Goal: Task Accomplishment & Management: Complete application form

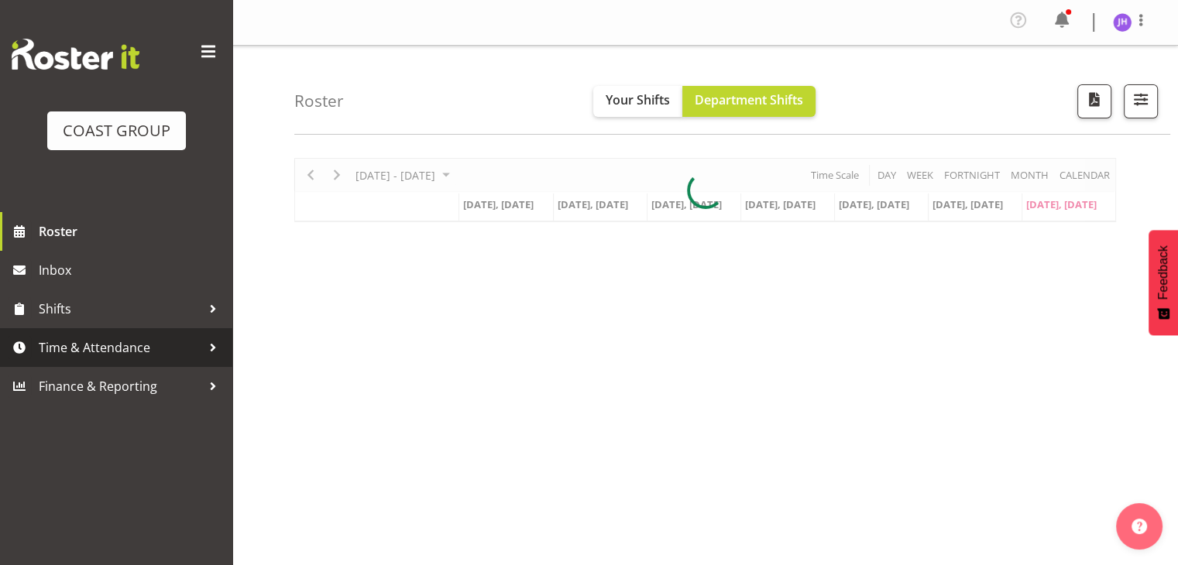
click at [137, 360] on link "Time & Attendance" at bounding box center [116, 347] width 232 height 39
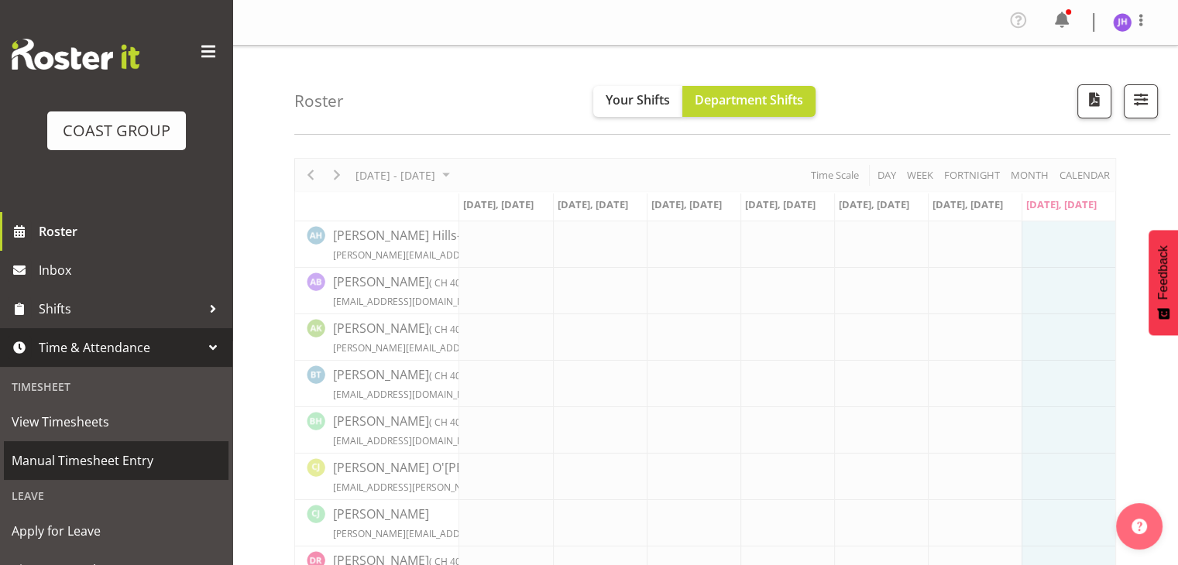
click at [121, 458] on span "Manual Timesheet Entry" at bounding box center [116, 460] width 209 height 23
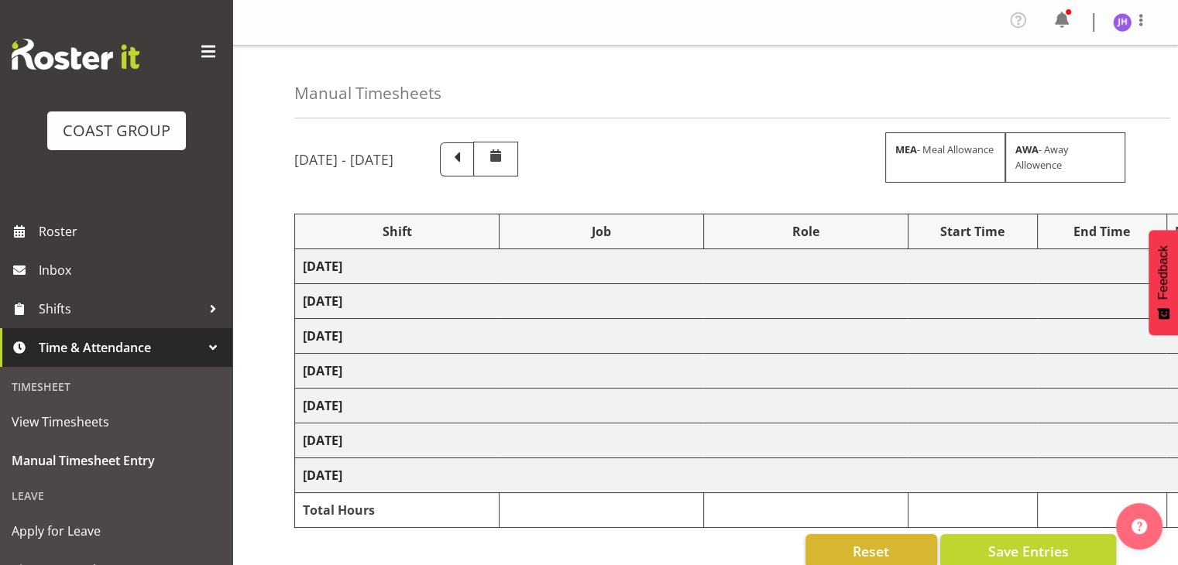
select select "1512"
select select "624"
select select "1512"
select select "624"
select select "1512"
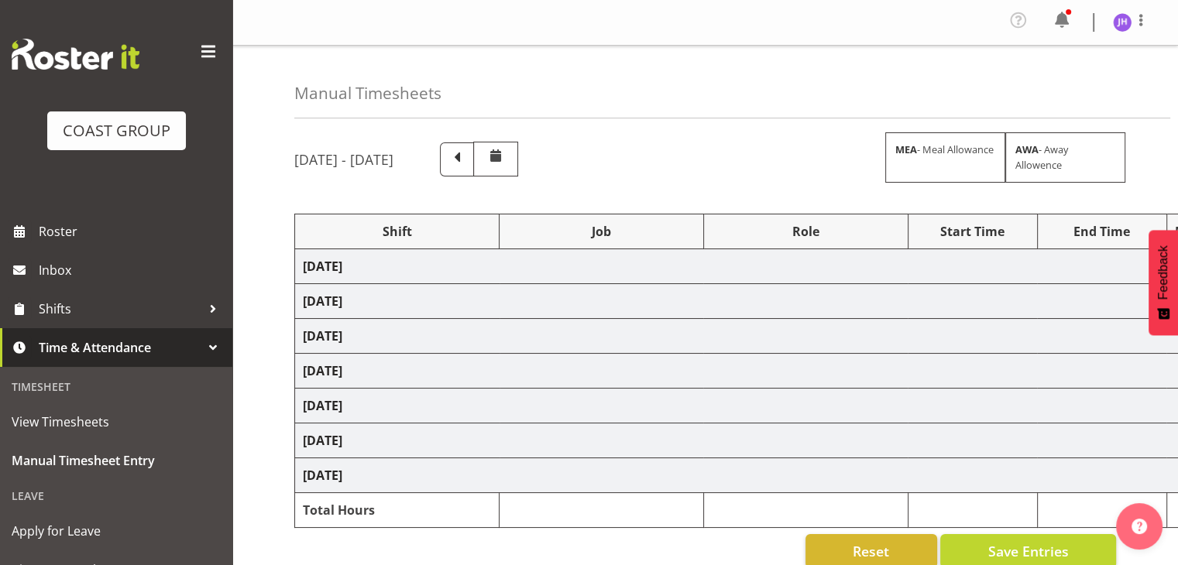
select select "624"
select select "1512"
select select "624"
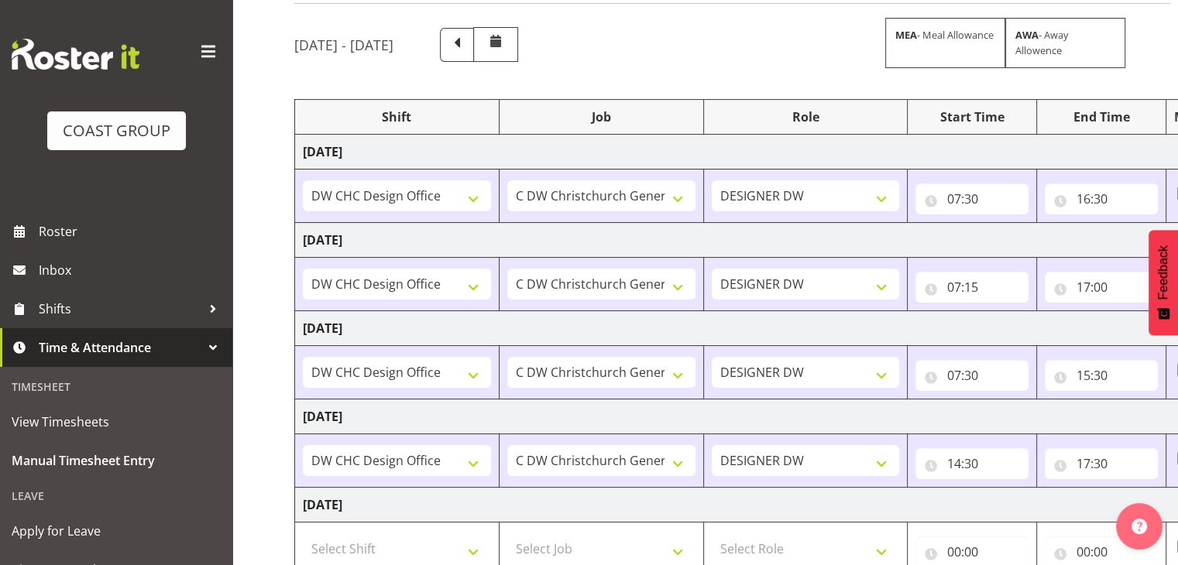
scroll to position [310, 0]
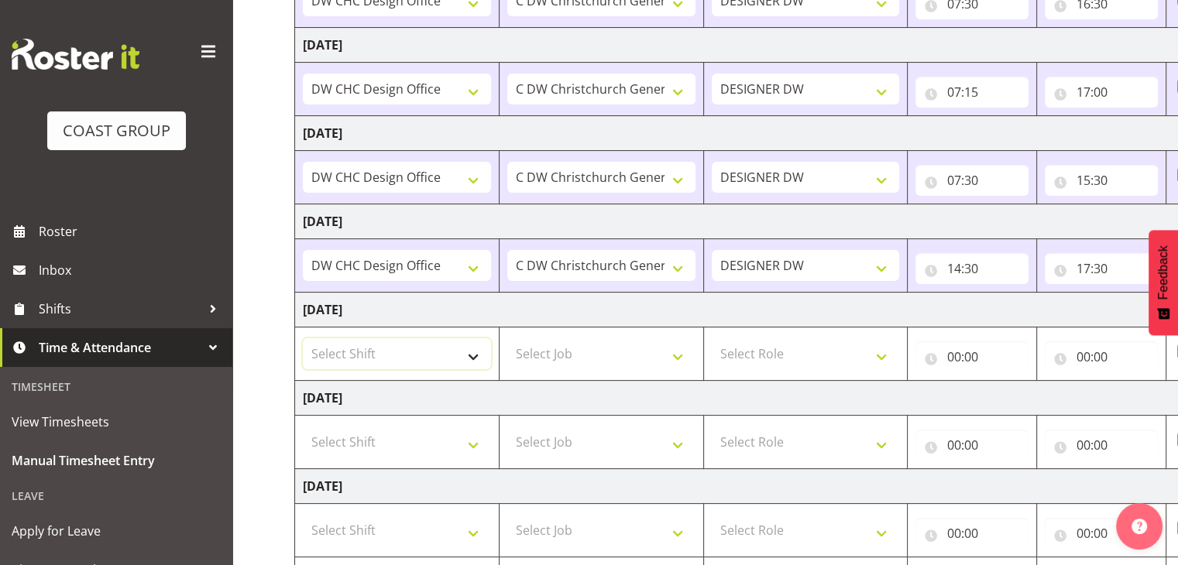
click at [465, 354] on select "Select Shift CHC SIGN ADMIN (LEAVE ALONE, DONT MAKE INACTIVE) DW CHC ARK WORK D…" at bounding box center [397, 353] width 188 height 31
select select "1512"
click at [303, 338] on select "Select Shift CHC SIGN ADMIN (LEAVE ALONE, DONT MAKE INACTIVE) DW CHC ARK WORK D…" at bounding box center [397, 353] width 188 height 31
click at [607, 357] on select "Select Job 1 Carlton Events 1 Carlton Hamilton 1 Carlton Wellington 1 EHS WAREH…" at bounding box center [601, 353] width 188 height 31
select select "624"
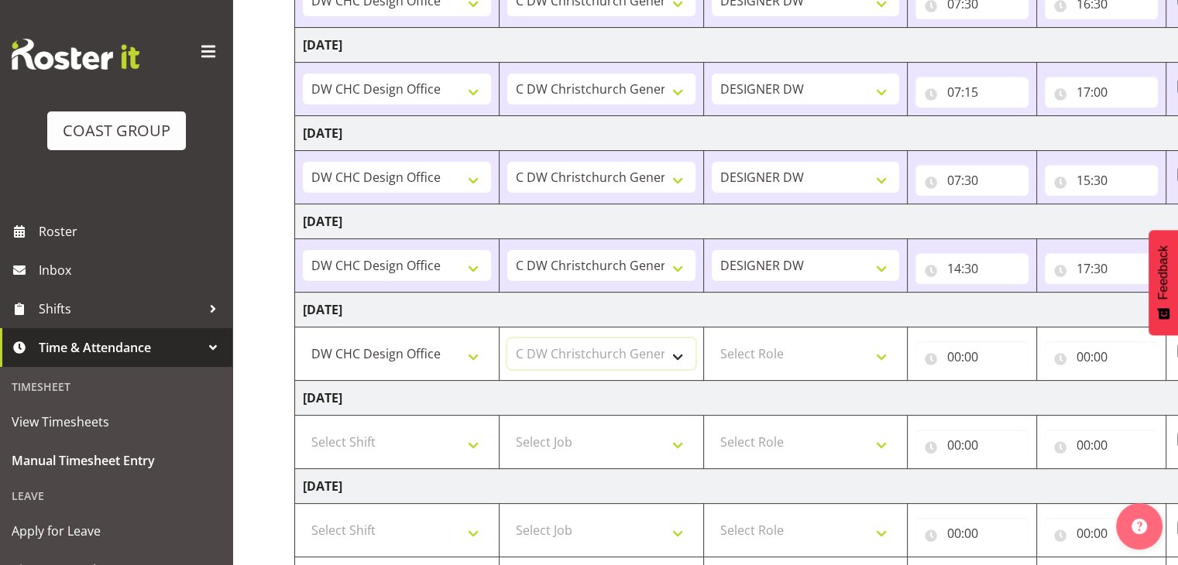
click at [507, 338] on select "Select Job 1 Carlton Events 1 Carlton Hamilton 1 Carlton Wellington 1 EHS WAREH…" at bounding box center [601, 353] width 188 height 31
drag, startPoint x: 738, startPoint y: 346, endPoint x: 753, endPoint y: 348, distance: 15.6
click at [738, 346] on select "Select Role DESIGNER DW" at bounding box center [806, 353] width 188 height 31
select select "221"
click at [712, 338] on select "Select Role DESIGNER DW" at bounding box center [806, 353] width 188 height 31
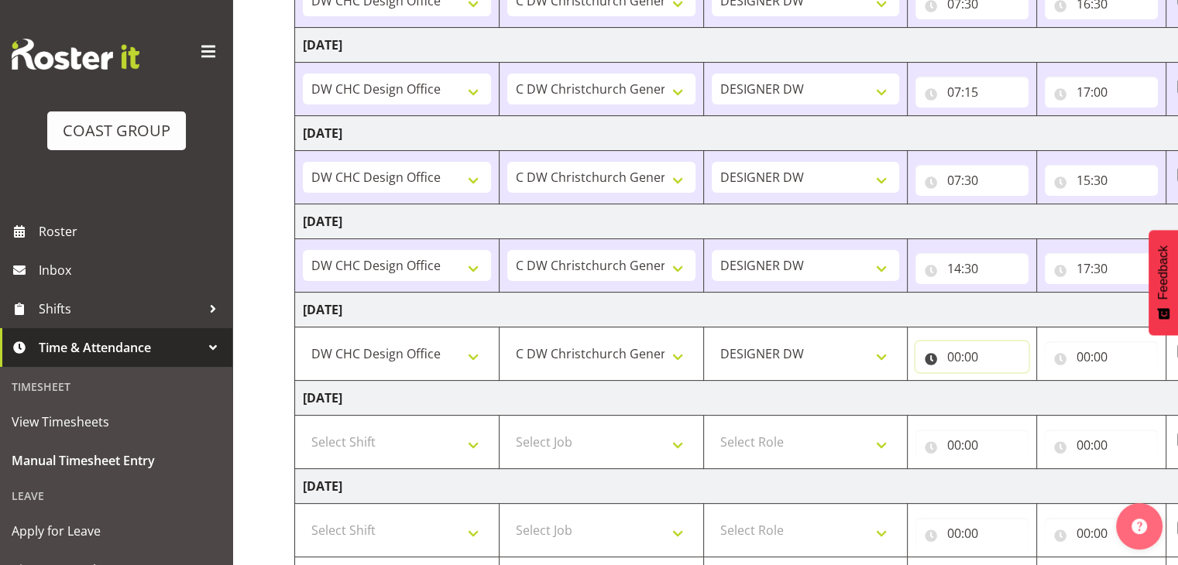
click at [954, 357] on input "00:00" at bounding box center [971, 356] width 113 height 31
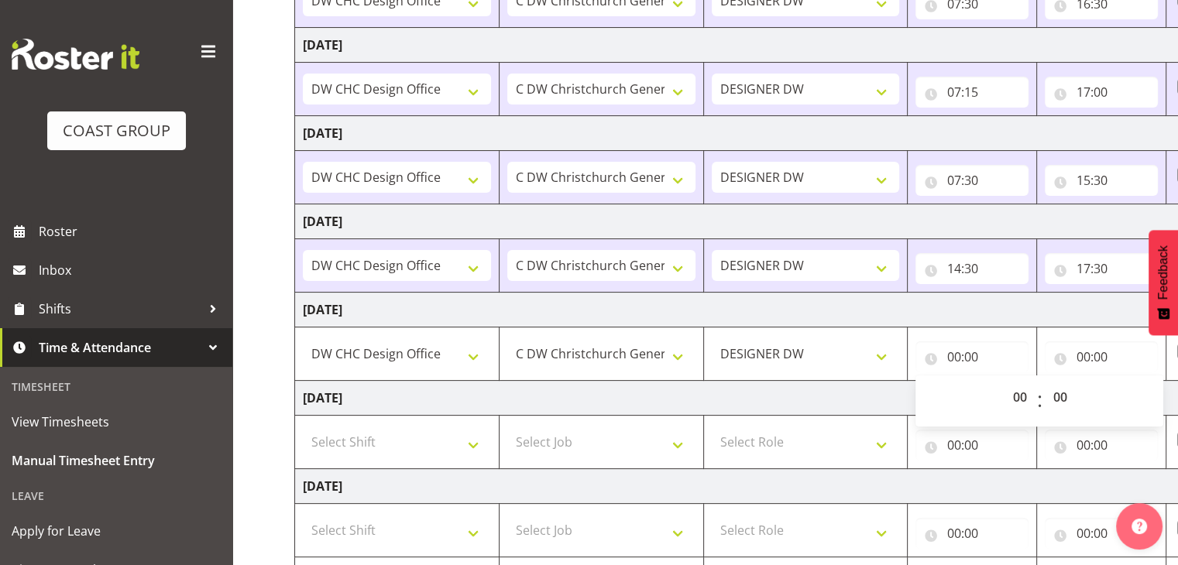
click at [1041, 413] on span ":" at bounding box center [1039, 401] width 5 height 39
drag, startPoint x: 1017, startPoint y: 398, endPoint x: 1024, endPoint y: 383, distance: 16.3
click at [1017, 398] on select "00 01 02 03 04 05 06 07 08 09 10 11 12 13 14 15 16 17 18 19 20 21 22 23" at bounding box center [1020, 397] width 35 height 31
select select "12"
click at [1003, 382] on select "00 01 02 03 04 05 06 07 08 09 10 11 12 13 14 15 16 17 18 19 20 21 22 23" at bounding box center [1020, 397] width 35 height 31
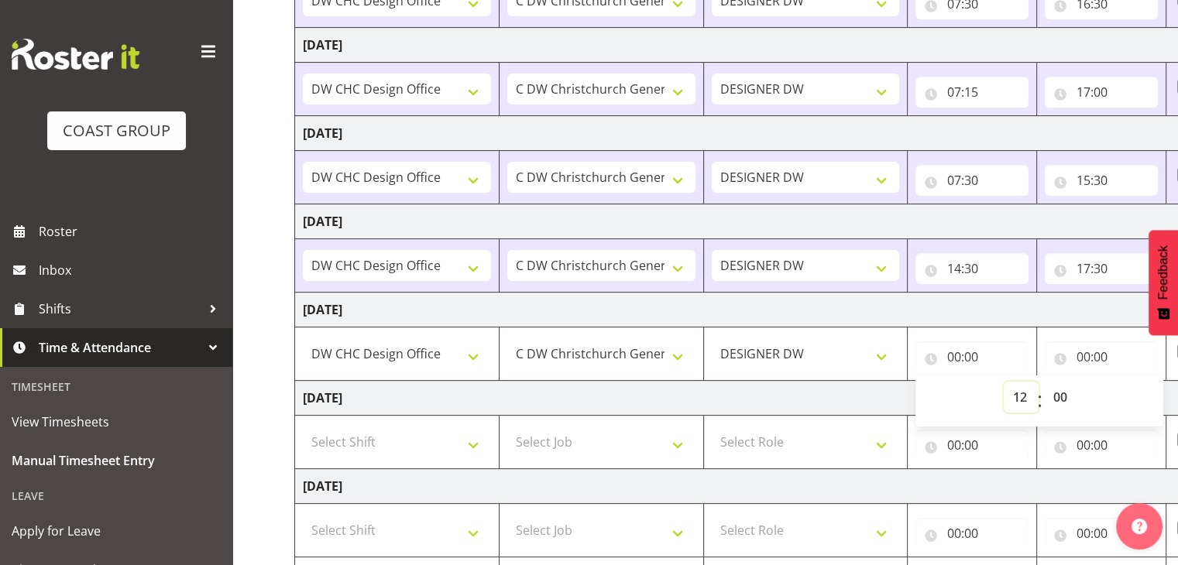
type input "12:00"
click at [1067, 395] on select "00 01 02 03 04 05 06 07 08 09 10 11 12 13 14 15 16 17 18 19 20 21 22 23 24 25 2…" at bounding box center [1061, 397] width 35 height 31
select select "30"
click at [1044, 382] on select "00 01 02 03 04 05 06 07 08 09 10 11 12 13 14 15 16 17 18 19 20 21 22 23 24 25 2…" at bounding box center [1061, 397] width 35 height 31
type input "12:30"
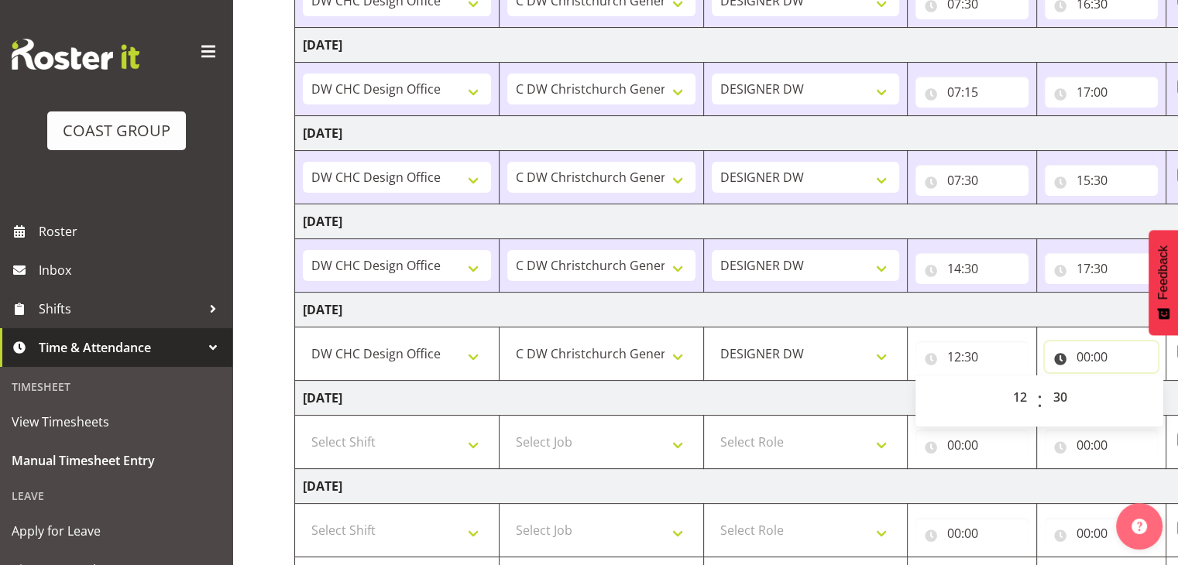
click at [1084, 355] on input "00:00" at bounding box center [1100, 356] width 113 height 31
click at [1142, 394] on select "00 01 02 03 04 05 06 07 08 09 10 11 12 13 14 15 16 17 18 19 20 21 22 23" at bounding box center [1150, 397] width 35 height 31
select select "15"
click at [1133, 382] on select "00 01 02 03 04 05 06 07 08 09 10 11 12 13 14 15 16 17 18 19 20 21 22 23" at bounding box center [1150, 397] width 35 height 31
type input "15:00"
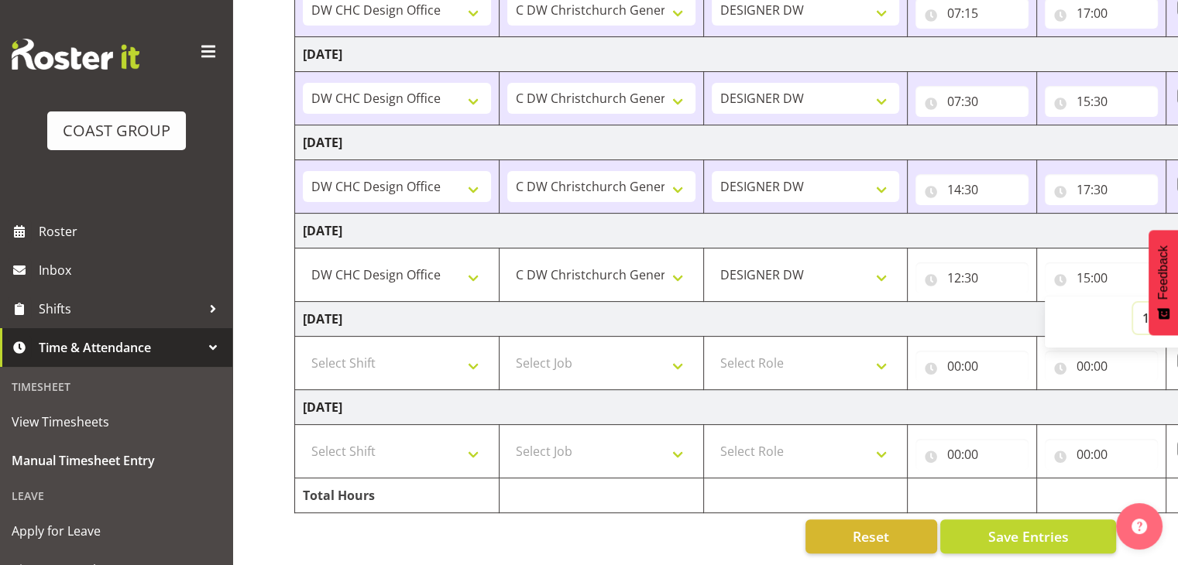
scroll to position [0, 201]
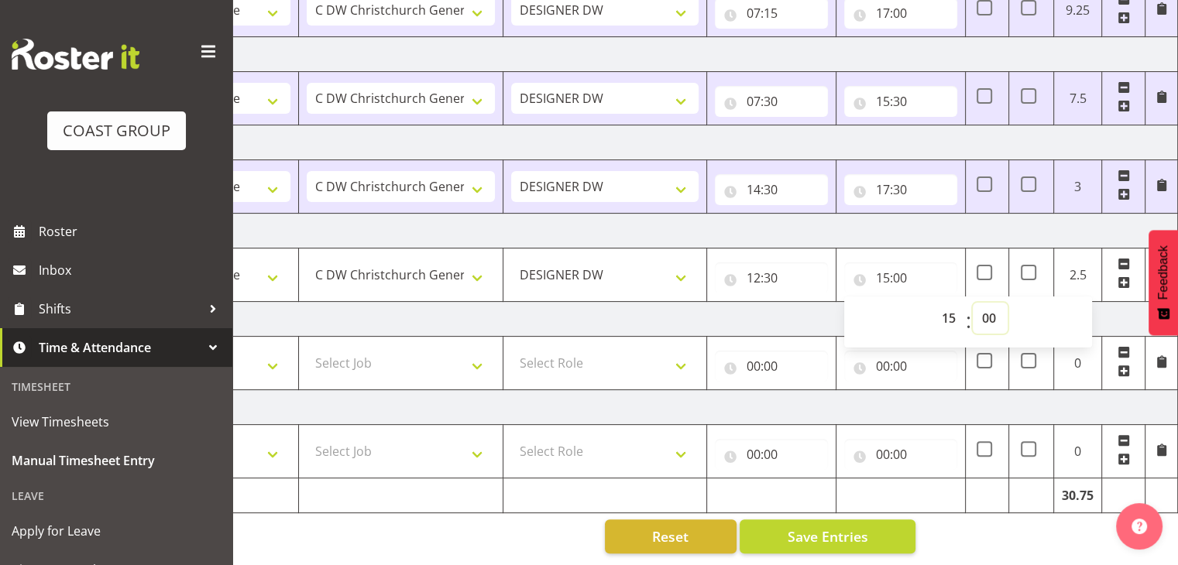
drag, startPoint x: 987, startPoint y: 307, endPoint x: 994, endPoint y: 292, distance: 17.0
click at [987, 307] on select "00 01 02 03 04 05 06 07 08 09 10 11 12 13 14 15 16 17 18 19 20 21 22 23 24 25 2…" at bounding box center [989, 318] width 35 height 31
select select "30"
click at [972, 303] on select "00 01 02 03 04 05 06 07 08 09 10 11 12 13 14 15 16 17 18 19 20 21 22 23 24 25 2…" at bounding box center [989, 318] width 35 height 31
type input "15:30"
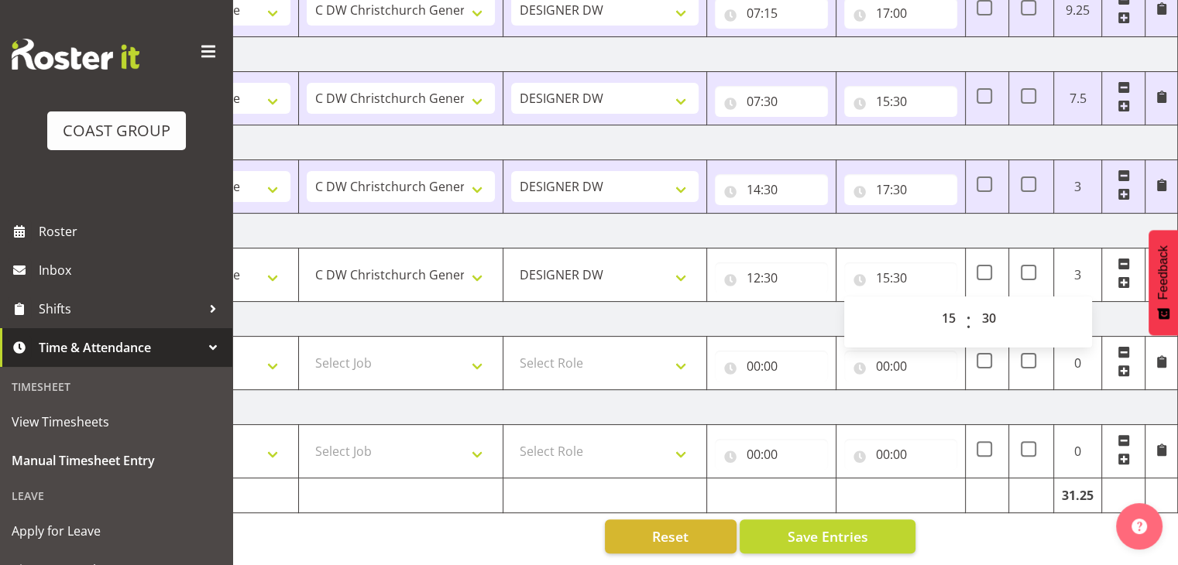
click at [1112, 309] on td "Monday 1st September 2025" at bounding box center [635, 319] width 1083 height 35
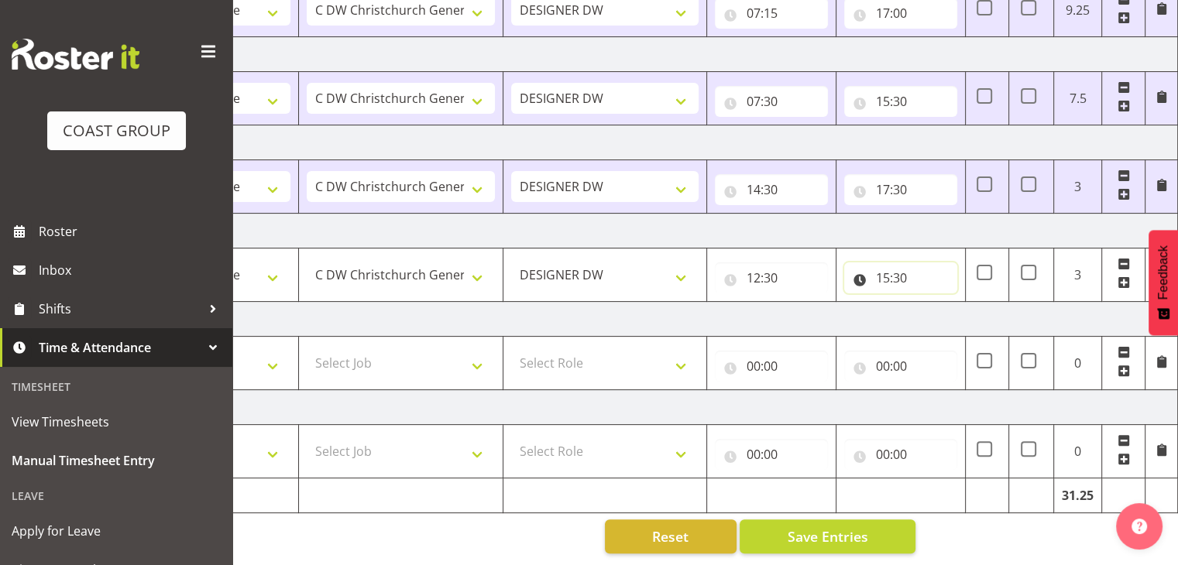
click at [883, 267] on input "15:30" at bounding box center [900, 277] width 113 height 31
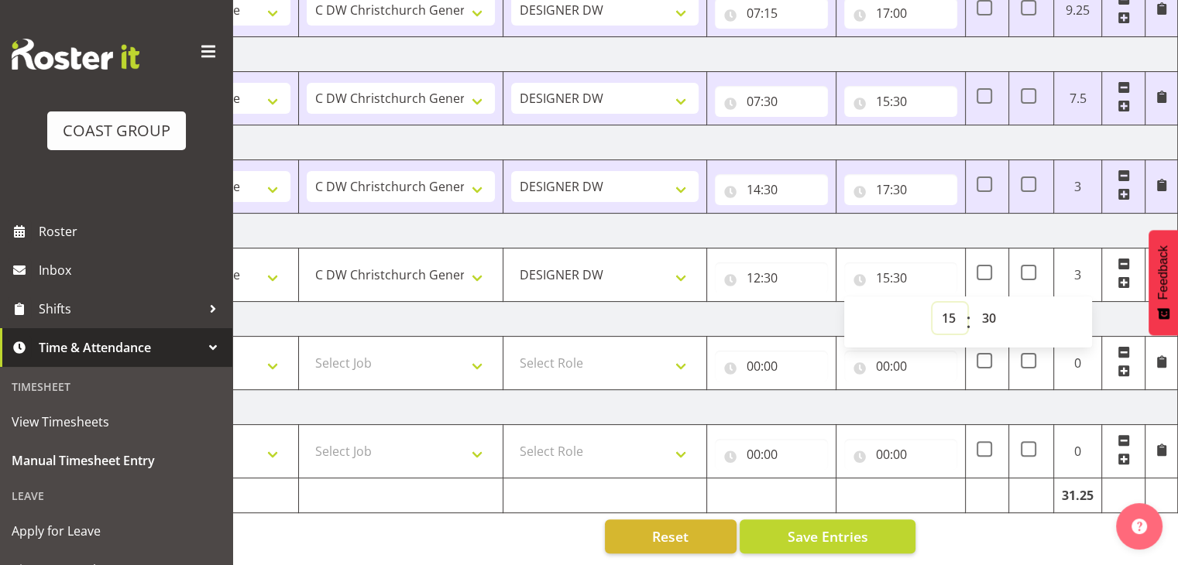
click at [951, 303] on select "00 01 02 03 04 05 06 07 08 09 10 11 12 13 14 15 16 17 18 19 20 21 22 23" at bounding box center [949, 318] width 35 height 31
select select "14"
click at [932, 303] on select "00 01 02 03 04 05 06 07 08 09 10 11 12 13 14 15 16 17 18 19 20 21 22 23" at bounding box center [949, 318] width 35 height 31
type input "14:30"
click at [1118, 314] on td "Monday 1st September 2025" at bounding box center [635, 319] width 1083 height 35
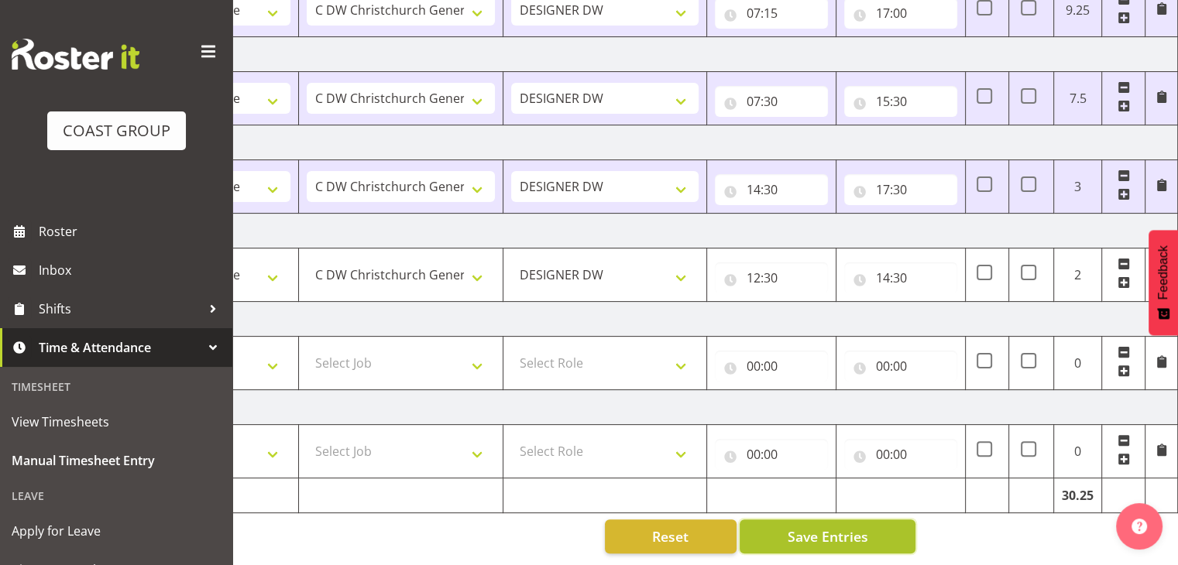
click at [853, 526] on span "Save Entries" at bounding box center [827, 536] width 81 height 20
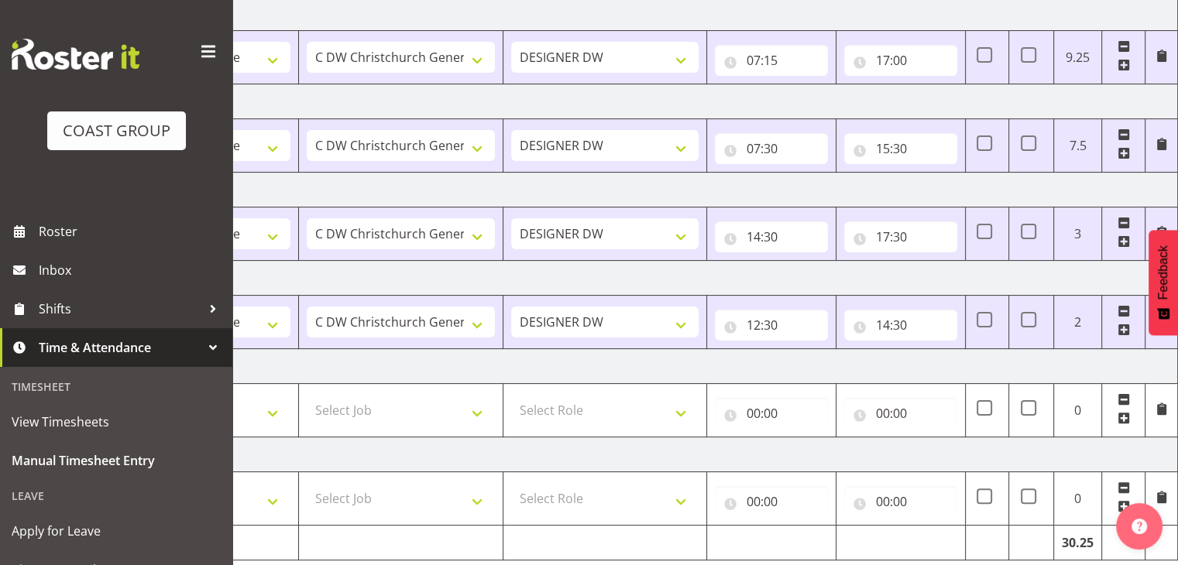
scroll to position [243, 0]
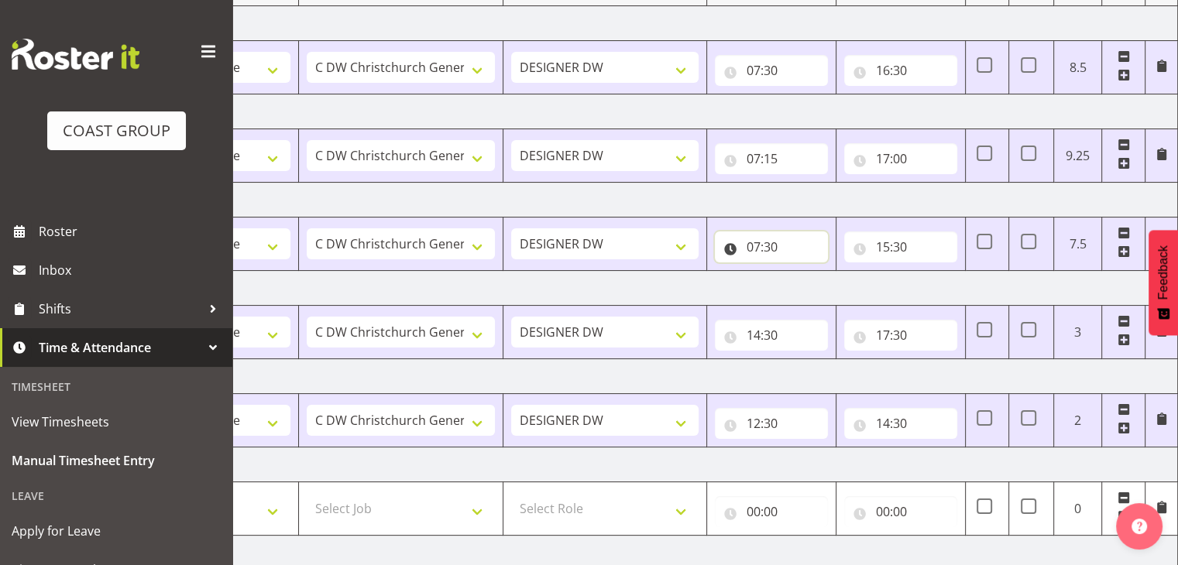
click at [774, 246] on input "07:30" at bounding box center [771, 246] width 113 height 31
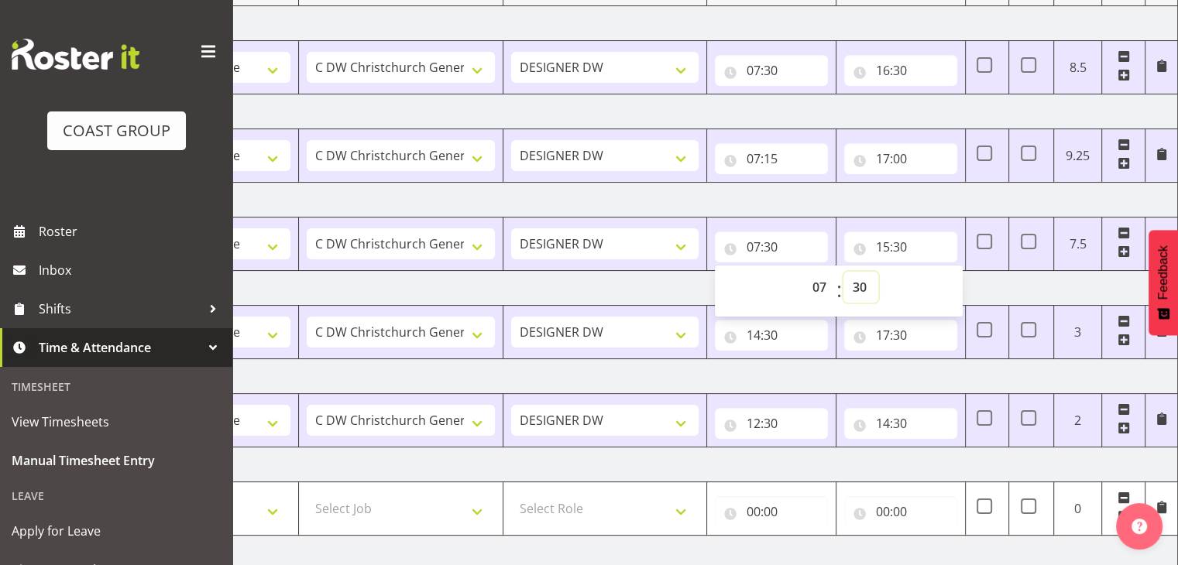
click at [855, 283] on select "00 01 02 03 04 05 06 07 08 09 10 11 12 13 14 15 16 17 18 19 20 21 22 23 24 25 2…" at bounding box center [860, 287] width 35 height 31
select select "15"
click at [843, 272] on select "00 01 02 03 04 05 06 07 08 09 10 11 12 13 14 15 16 17 18 19 20 21 22 23 24 25 2…" at bounding box center [860, 287] width 35 height 31
type input "07:15"
click at [1015, 283] on td "Saturday 30th August 2025" at bounding box center [635, 288] width 1083 height 35
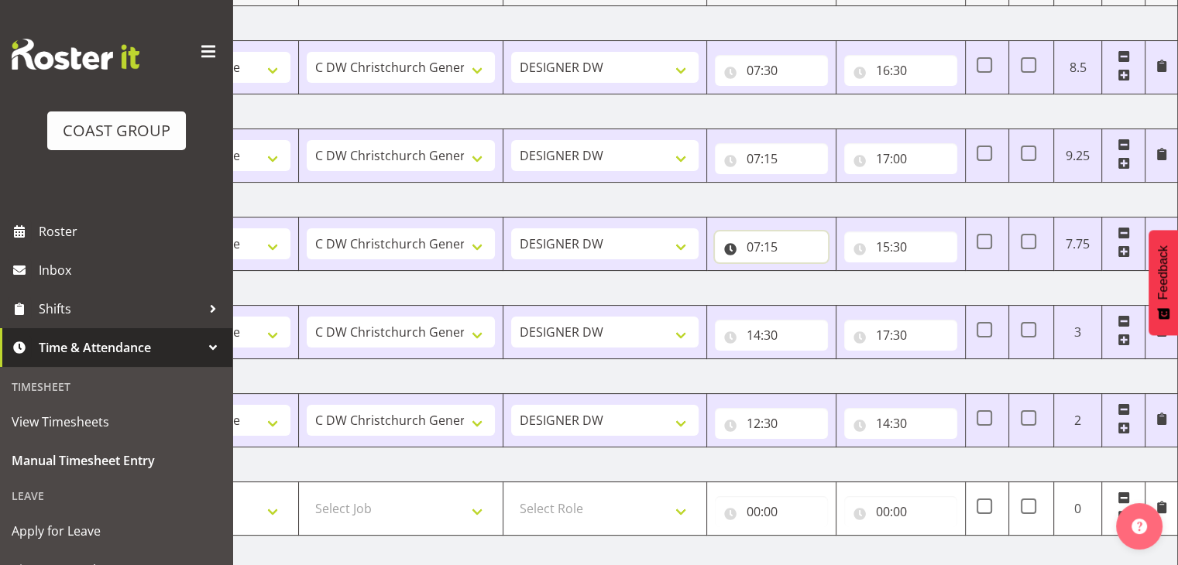
click at [772, 250] on input "07:15" at bounding box center [771, 246] width 113 height 31
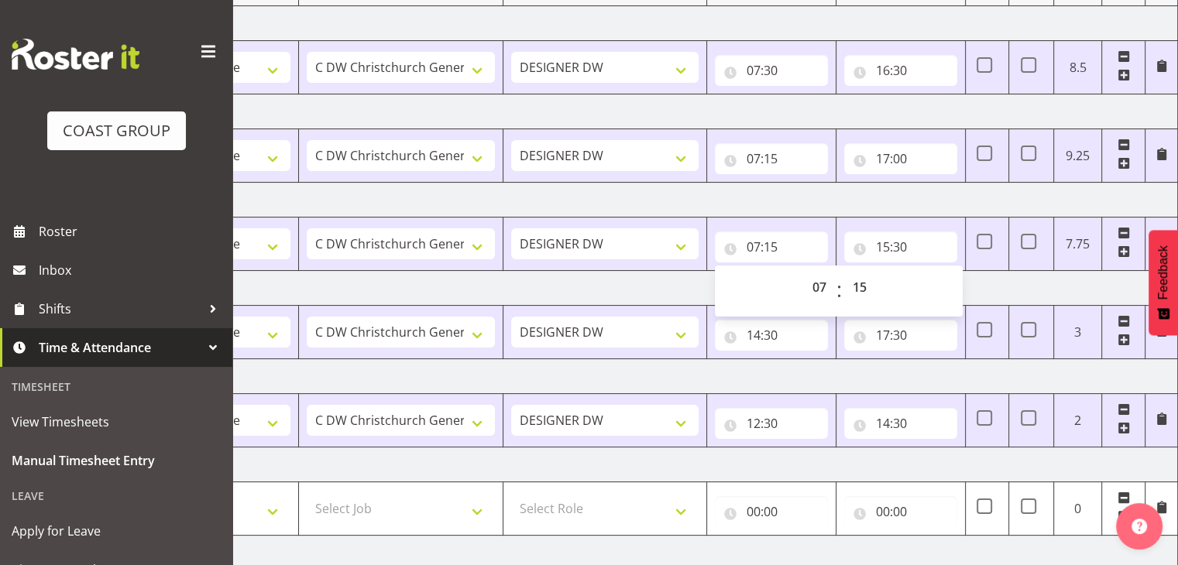
click at [1016, 284] on td "Saturday 30th August 2025" at bounding box center [635, 288] width 1083 height 35
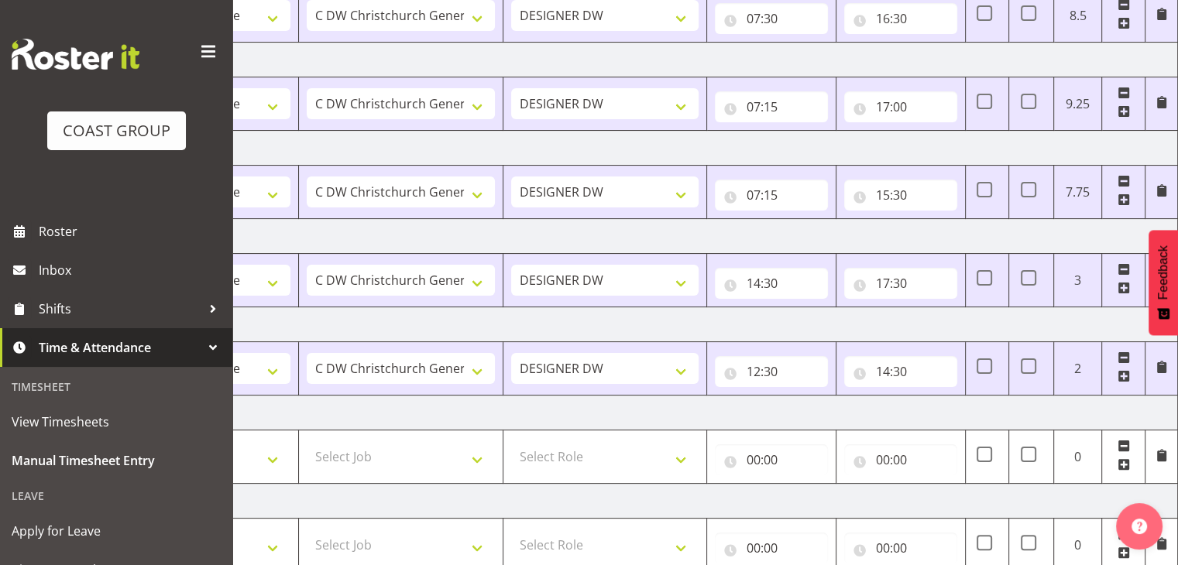
scroll to position [398, 0]
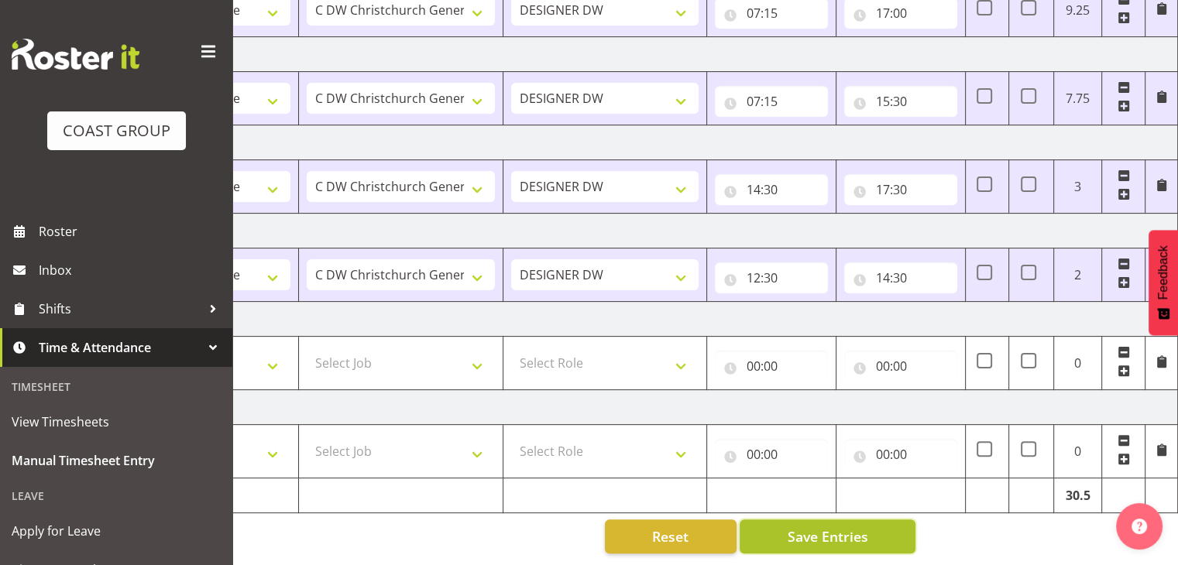
click at [845, 526] on span "Save Entries" at bounding box center [827, 536] width 81 height 20
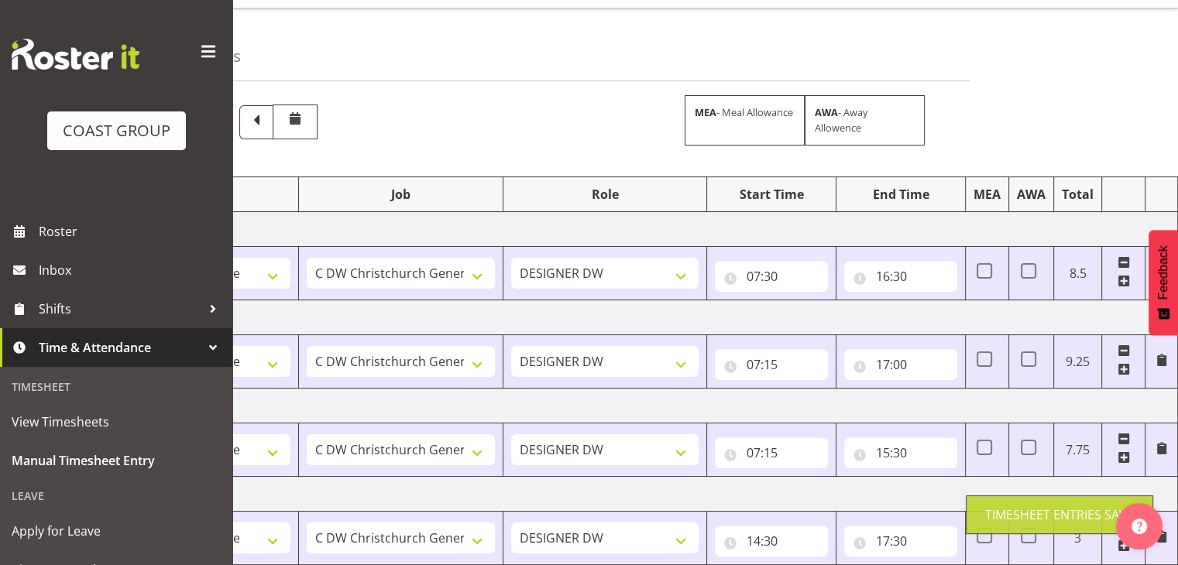
scroll to position [0, 0]
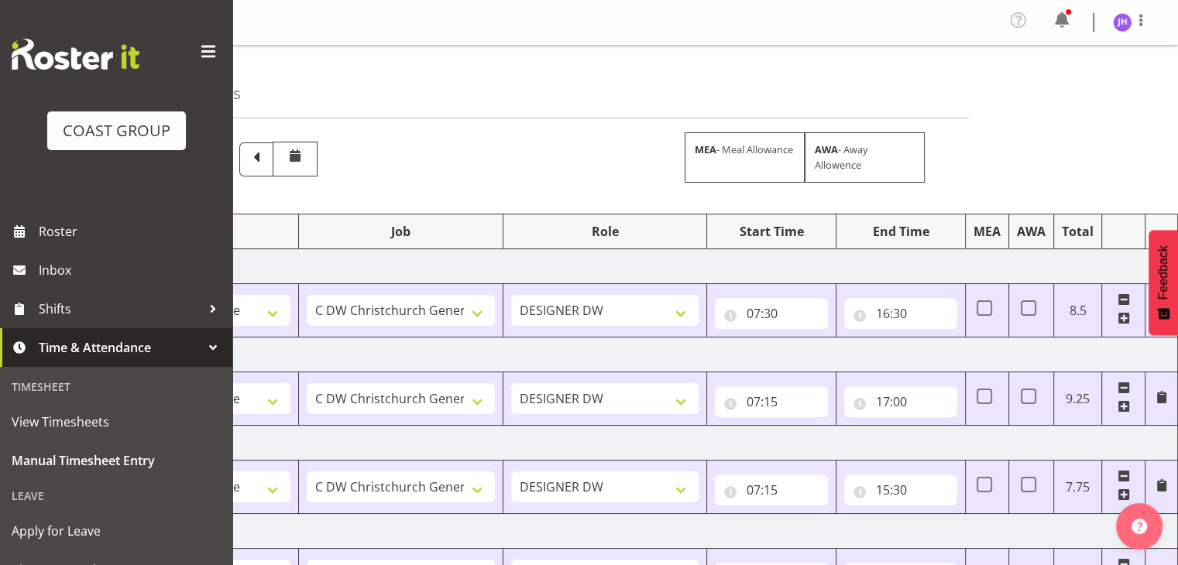
click at [1102, 12] on div "Profile Log Out" at bounding box center [1084, 22] width 156 height 29
click at [1120, 19] on img at bounding box center [1122, 22] width 19 height 19
click at [1051, 91] on link "Log Out" at bounding box center [1075, 85] width 149 height 28
